Goal: Information Seeking & Learning: Find specific fact

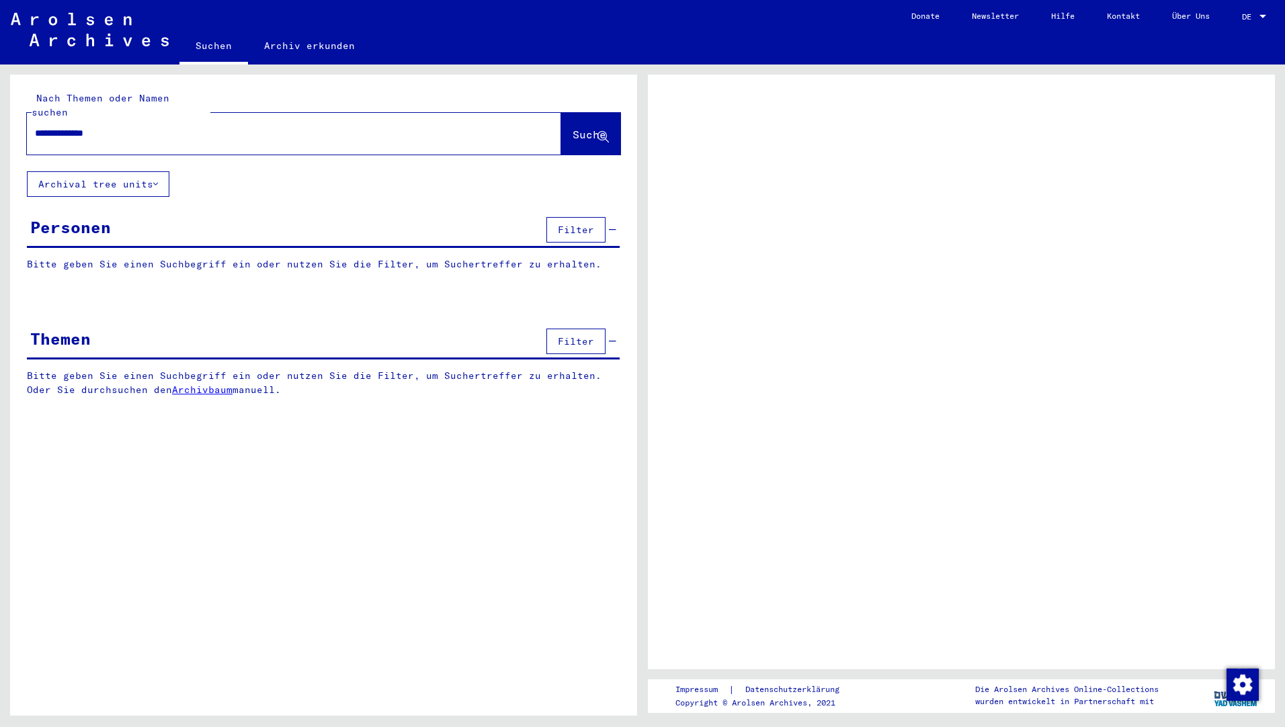
type input "**********"
click at [606, 129] on button "Suche" at bounding box center [590, 134] width 59 height 42
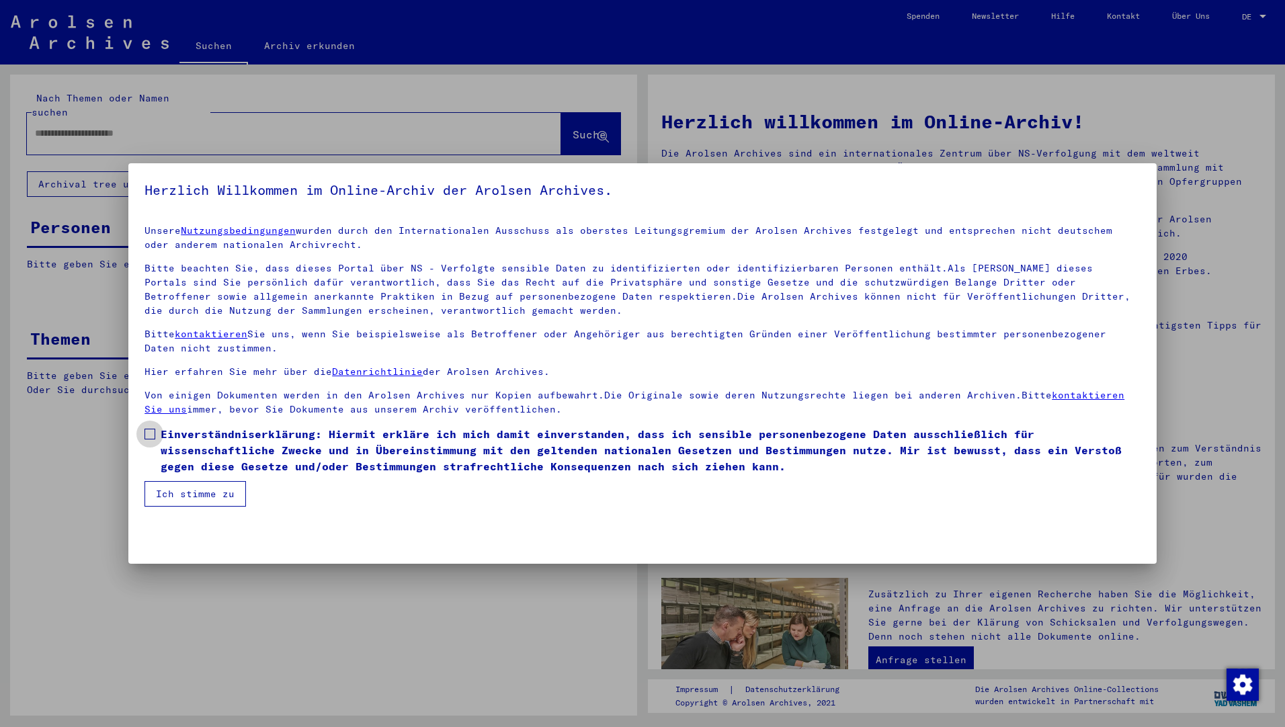
click at [147, 428] on label "Einverständniserklärung: Hiermit erkläre ich mich damit einverstanden, dass ich…" at bounding box center [643, 450] width 996 height 48
click at [171, 504] on button "Ich stimme zu" at bounding box center [196, 494] width 102 height 26
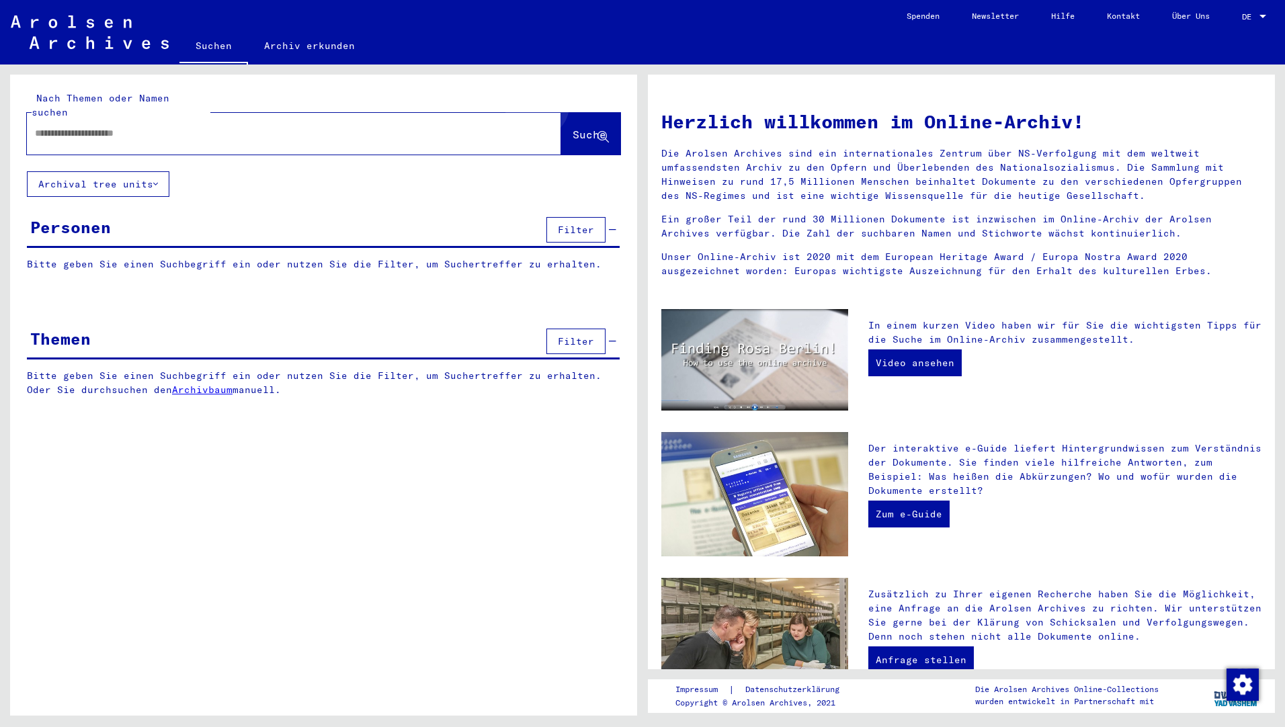
click at [585, 113] on button "Suche" at bounding box center [590, 134] width 59 height 42
drag, startPoint x: 299, startPoint y: 102, endPoint x: 299, endPoint y: 113, distance: 11.4
click at [299, 113] on div at bounding box center [294, 134] width 534 height 42
click at [224, 127] on div at bounding box center [274, 133] width 494 height 30
click at [133, 126] on input "text" at bounding box center [278, 133] width 486 height 14
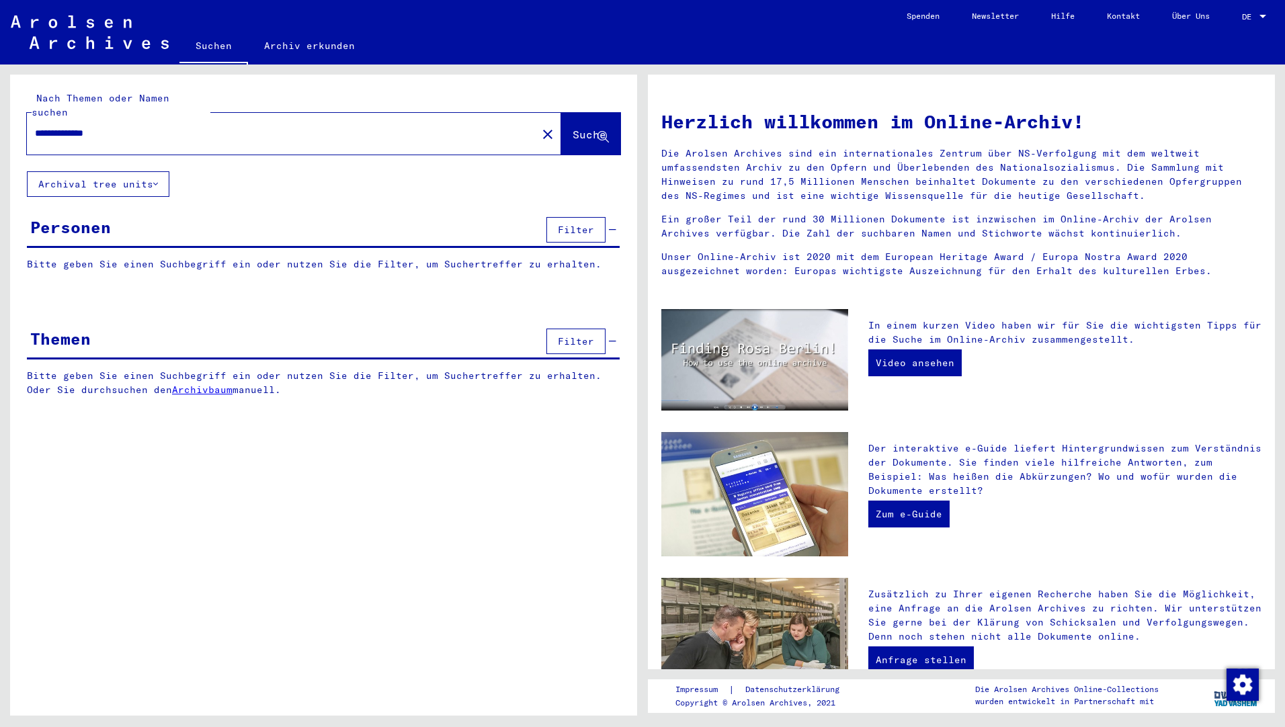
type input "**********"
click at [573, 113] on button "Suche" at bounding box center [590, 134] width 59 height 42
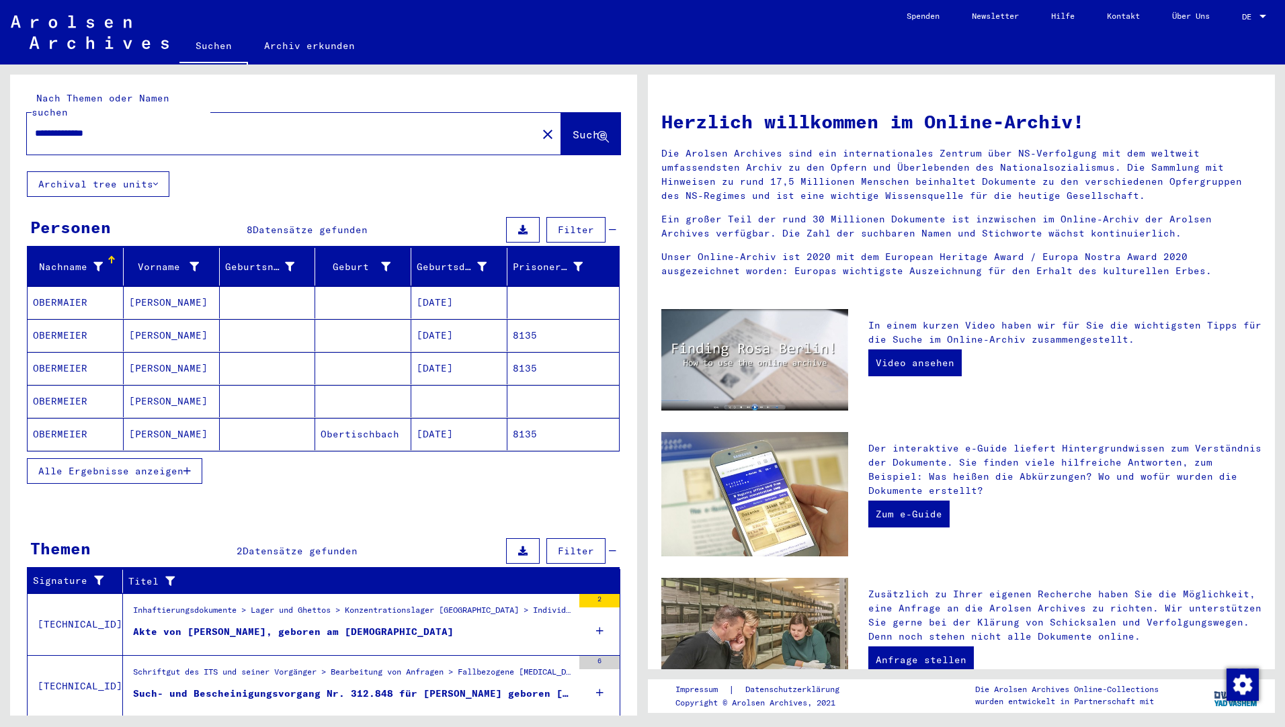
scroll to position [28, 0]
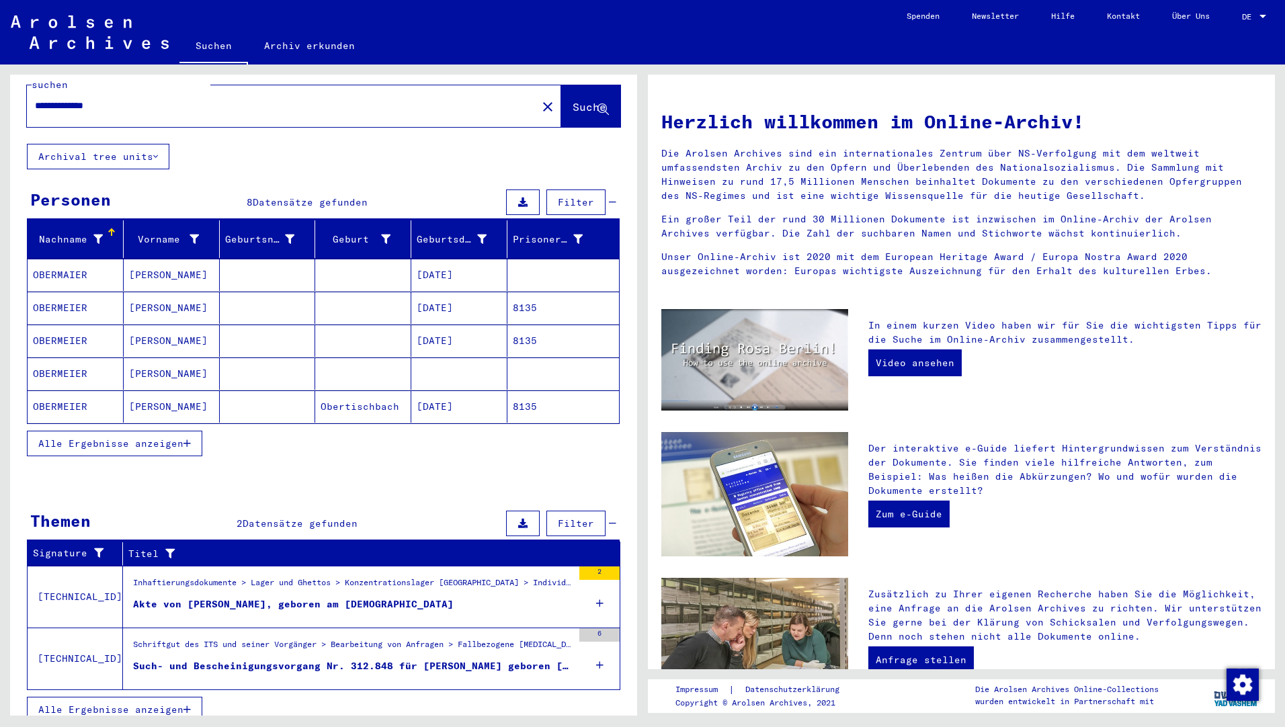
click at [413, 660] on figure "Such- und Bescheinigungsvorgang Nr. 312.848 für [PERSON_NAME] geboren [DEMOGRAP…" at bounding box center [353, 670] width 440 height 20
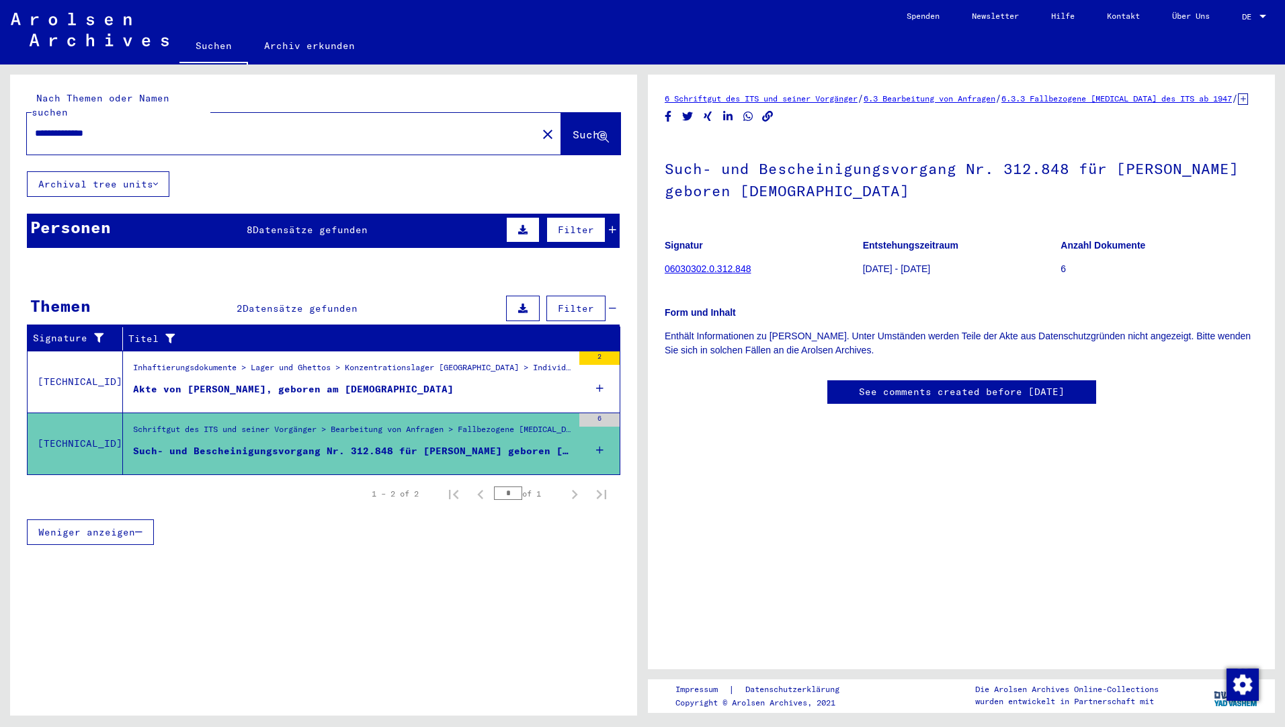
click at [286, 224] on span "Datensätze gefunden" at bounding box center [310, 230] width 115 height 12
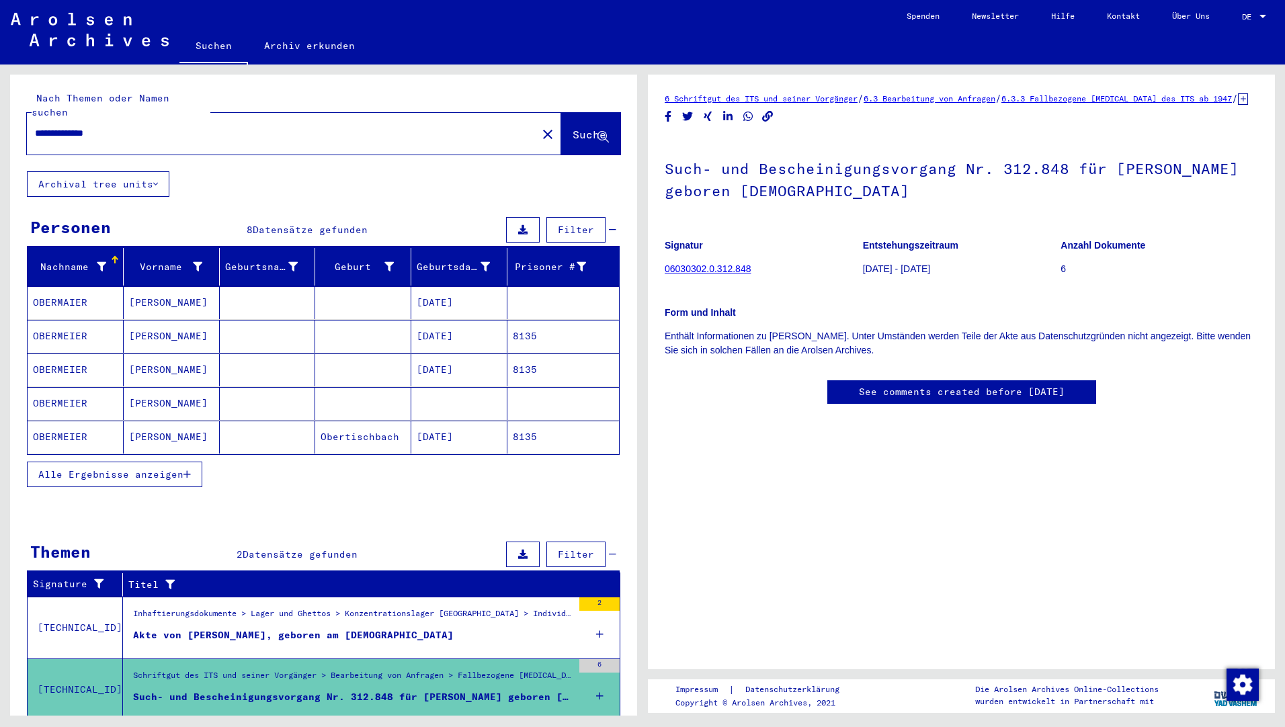
click at [54, 286] on mat-cell "OBERMAIER" at bounding box center [76, 302] width 96 height 33
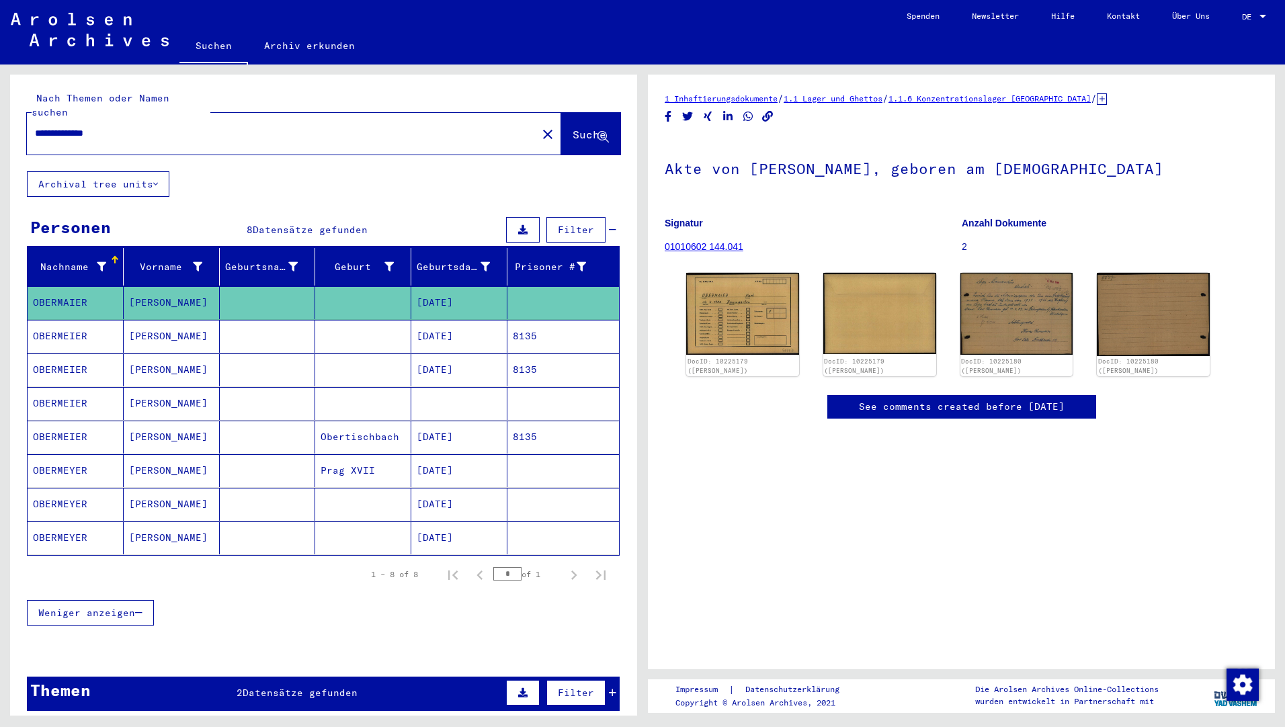
click at [443, 322] on mat-cell "[DATE]" at bounding box center [459, 336] width 96 height 33
